Goal: Browse casually: Explore the website without a specific task or goal

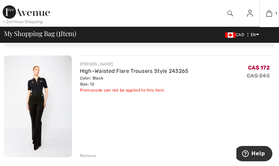
scroll to position [54, 0]
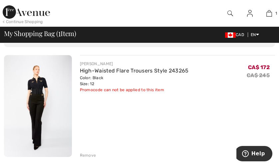
click at [123, 76] on div "Color: Black Size: 12" at bounding box center [134, 81] width 109 height 12
click at [37, 99] on img at bounding box center [38, 106] width 68 height 102
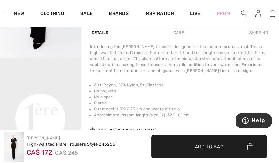
scroll to position [249, 0]
click at [5, 98] on video "Your browser does not support the video tag." at bounding box center [40, 78] width 81 height 40
click at [48, 98] on video "Your browser does not support the video tag." at bounding box center [40, 78] width 81 height 40
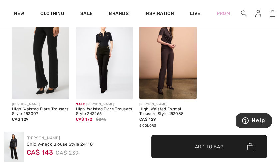
scroll to position [569, 0]
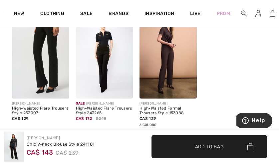
click at [98, 73] on img at bounding box center [104, 56] width 57 height 86
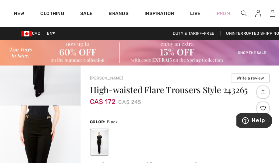
scroll to position [82, 0]
click at [6, 138] on img "2 / 4" at bounding box center [40, 165] width 81 height 121
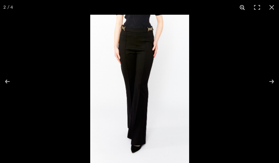
click at [245, 8] on button at bounding box center [242, 7] width 15 height 15
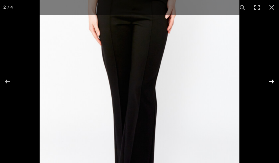
click at [272, 84] on button at bounding box center [267, 81] width 23 height 33
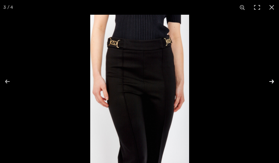
click at [272, 83] on button at bounding box center [267, 81] width 23 height 33
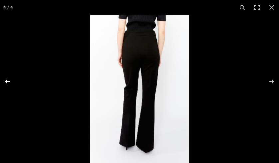
click at [4, 80] on button at bounding box center [11, 81] width 23 height 33
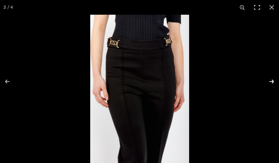
click at [270, 82] on button at bounding box center [267, 81] width 23 height 33
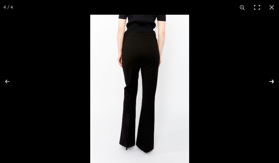
click at [273, 81] on button at bounding box center [267, 81] width 23 height 33
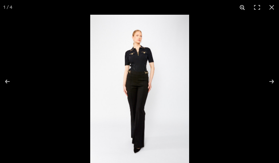
click at [243, 7] on button at bounding box center [242, 7] width 15 height 15
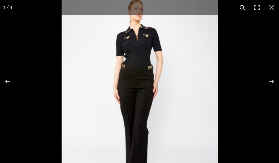
click at [241, 7] on button at bounding box center [242, 7] width 15 height 15
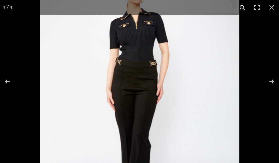
click at [240, 8] on button at bounding box center [242, 7] width 15 height 15
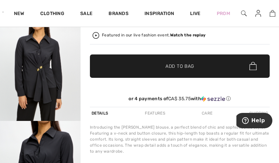
scroll to position [186, 0]
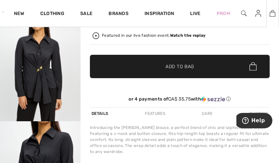
click at [274, 14] on img at bounding box center [273, 13] width 6 height 8
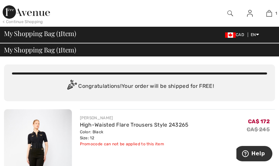
click at [36, 148] on img at bounding box center [38, 160] width 68 height 102
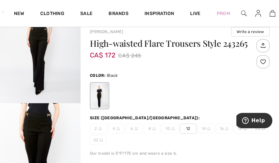
scroll to position [47, 0]
click at [44, 112] on img "2 / 4" at bounding box center [40, 163] width 81 height 121
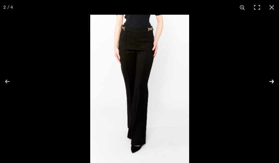
click at [273, 79] on button at bounding box center [267, 81] width 23 height 33
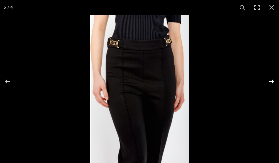
click at [275, 82] on button at bounding box center [267, 81] width 23 height 33
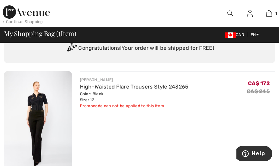
scroll to position [38, 0]
click at [32, 103] on img at bounding box center [38, 122] width 68 height 102
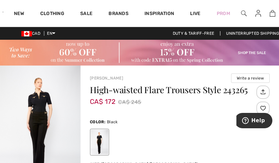
click at [32, 103] on img "1 / 4" at bounding box center [40, 125] width 81 height 121
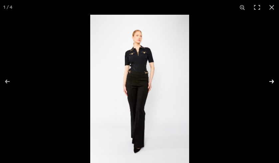
click at [270, 82] on button at bounding box center [267, 81] width 23 height 33
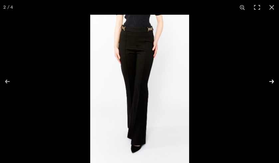
click at [271, 80] on button at bounding box center [267, 81] width 23 height 33
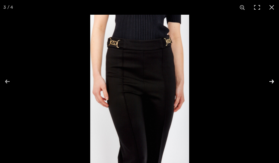
click at [269, 83] on button at bounding box center [267, 81] width 23 height 33
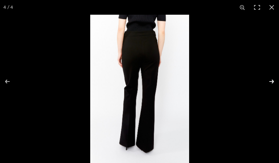
click at [271, 81] on button at bounding box center [267, 81] width 23 height 33
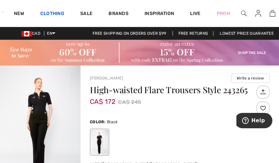
click at [49, 12] on link "Clothing" at bounding box center [52, 14] width 24 height 7
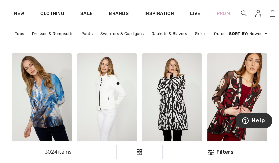
scroll to position [317, 0]
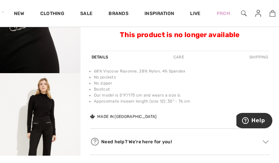
scroll to position [775, 0]
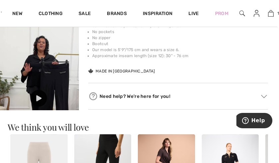
scroll to position [146, 2]
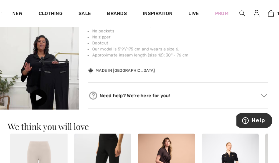
click at [32, 89] on div at bounding box center [38, 97] width 17 height 17
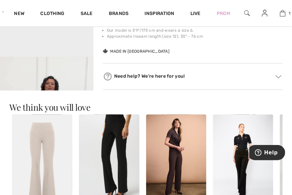
scroll to position [296, 0]
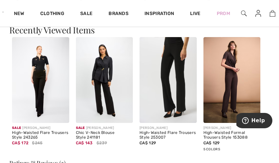
scroll to position [377, 0]
